Goal: Task Accomplishment & Management: Manage account settings

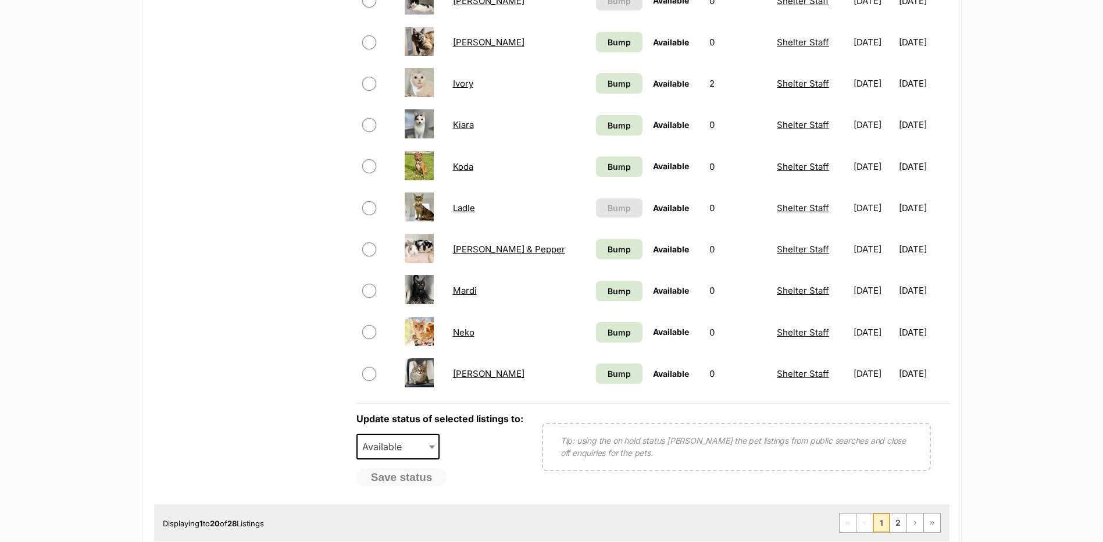
scroll to position [868, 0]
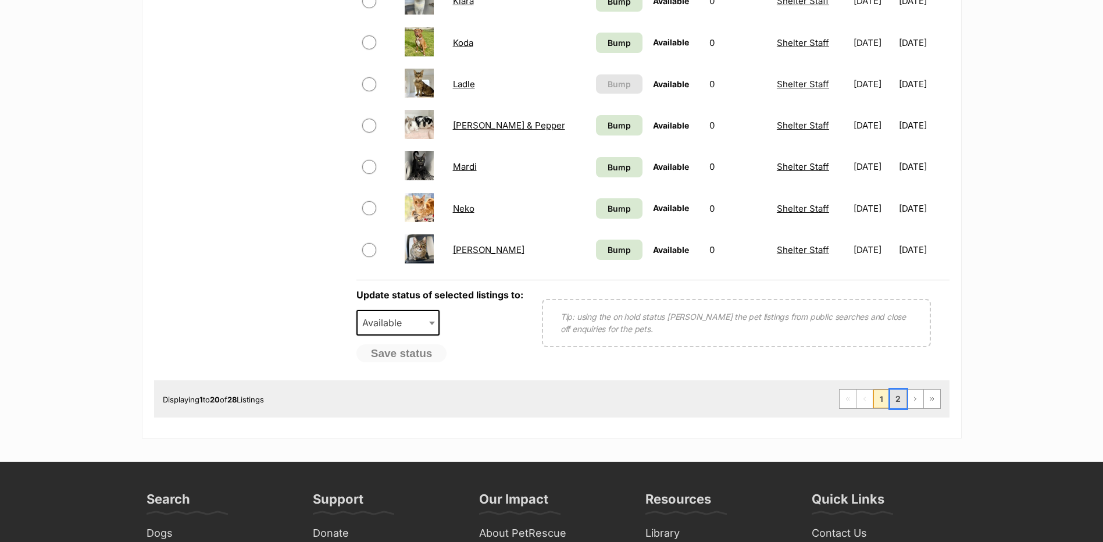
click at [897, 408] on link "2" at bounding box center [898, 399] width 16 height 19
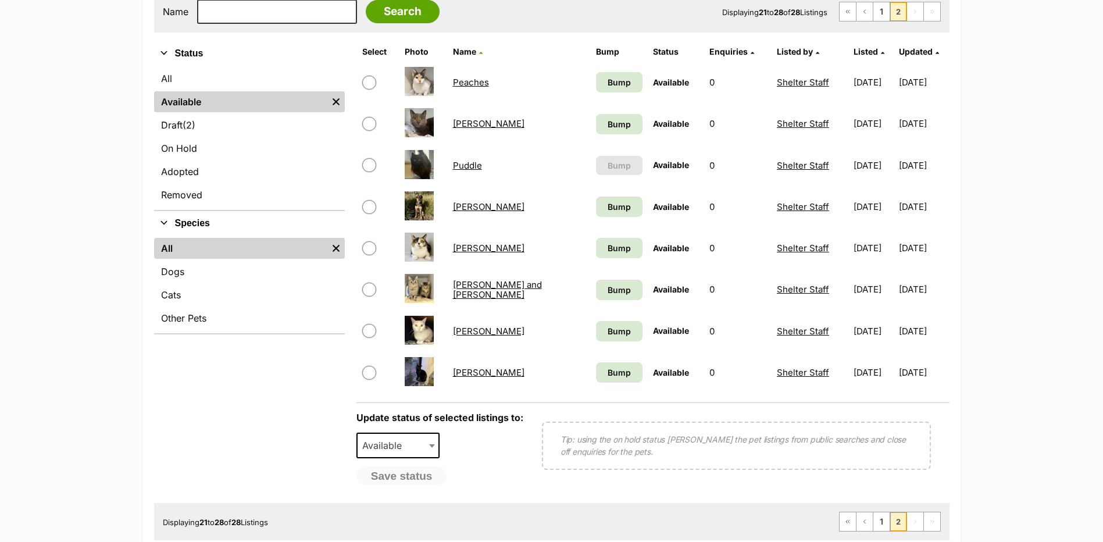
click at [374, 255] on input "checkbox" at bounding box center [369, 248] width 14 height 14
checkbox input "true"
click at [419, 458] on span "Available" at bounding box center [398, 446] width 84 height 26
select select "rehomed"
click at [405, 487] on button "Save status" at bounding box center [402, 477] width 92 height 20
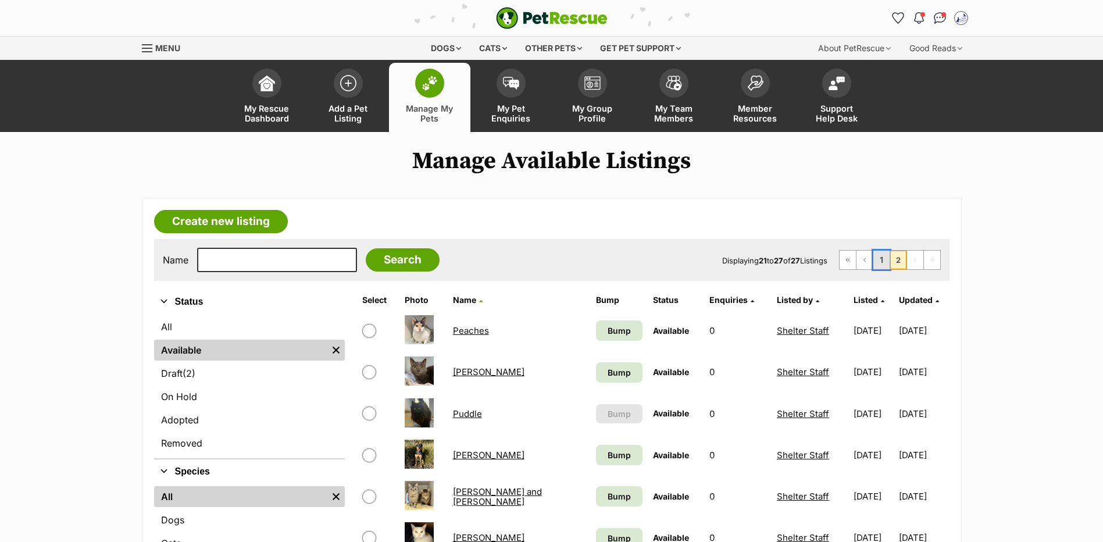
click at [876, 269] on link "1" at bounding box center [881, 260] width 16 height 19
